Goal: Navigation & Orientation: Understand site structure

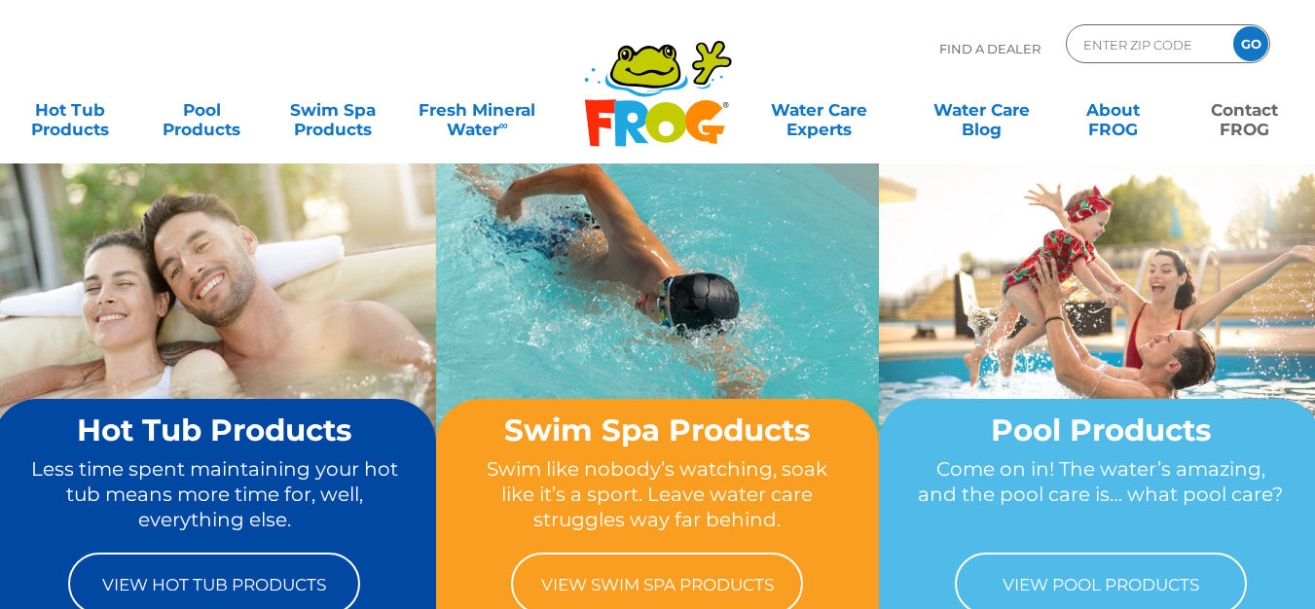
click at [1247, 125] on link "Contact FROG" at bounding box center [1244, 110] width 102 height 39
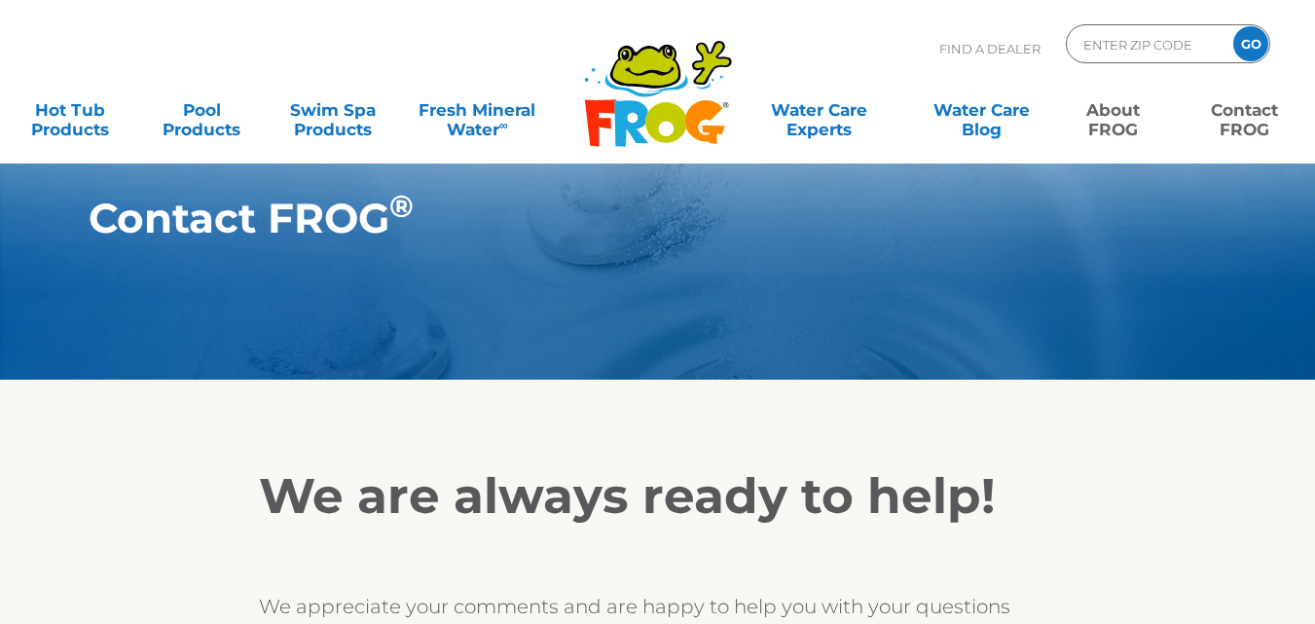
click at [1135, 125] on link "About FROG" at bounding box center [1113, 110] width 102 height 39
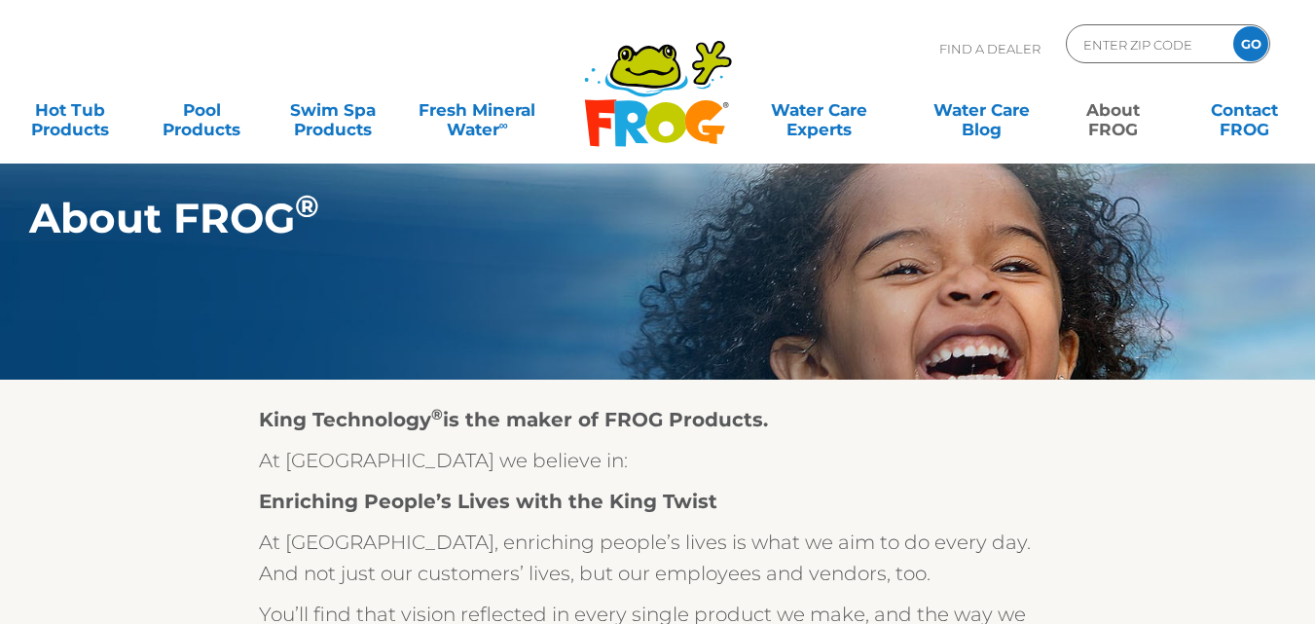
scroll to position [859, 0]
